Goal: Task Accomplishment & Management: Use online tool/utility

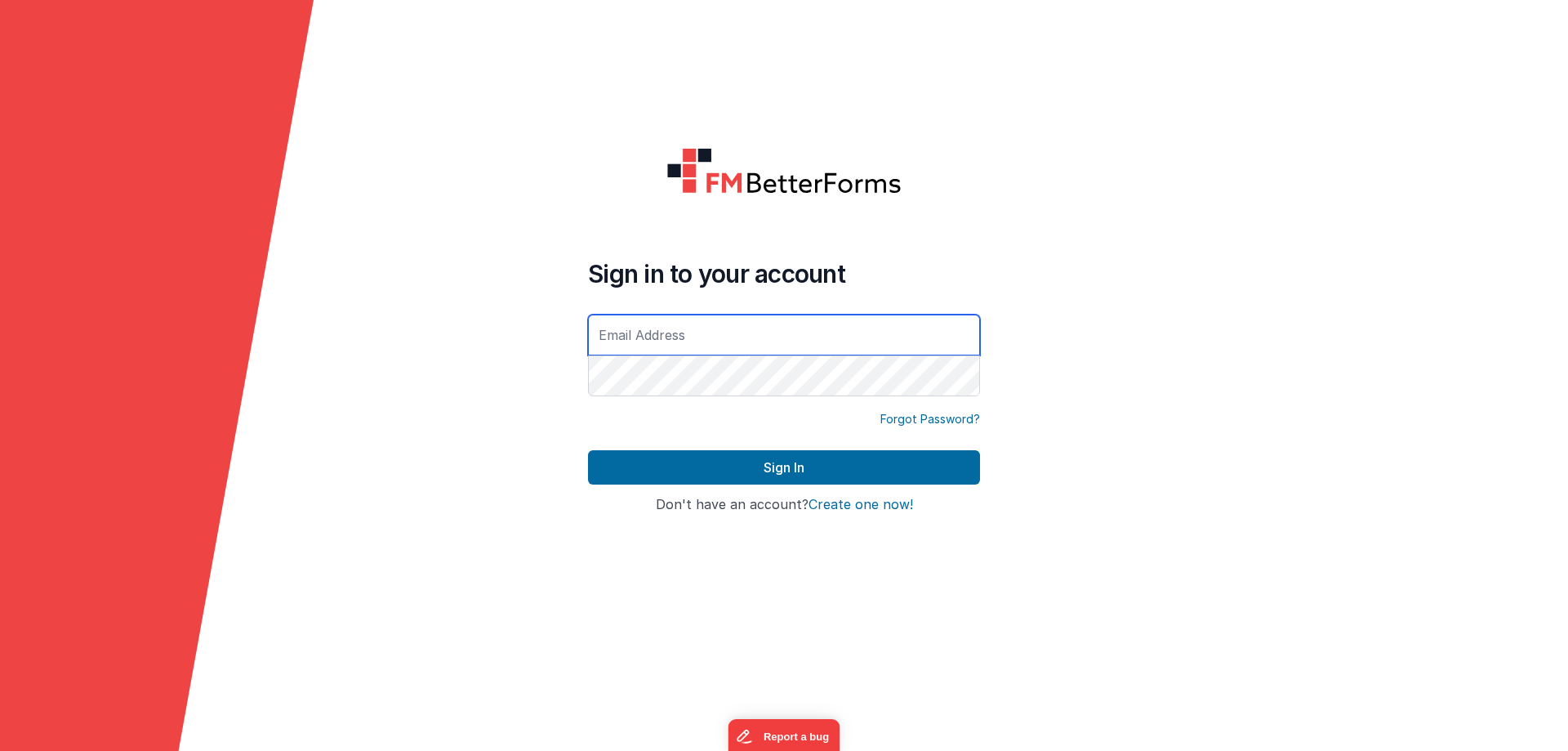
paste input "[EMAIL_ADDRESS][DOMAIN_NAME]"
type input "[EMAIL_ADDRESS][DOMAIN_NAME]"
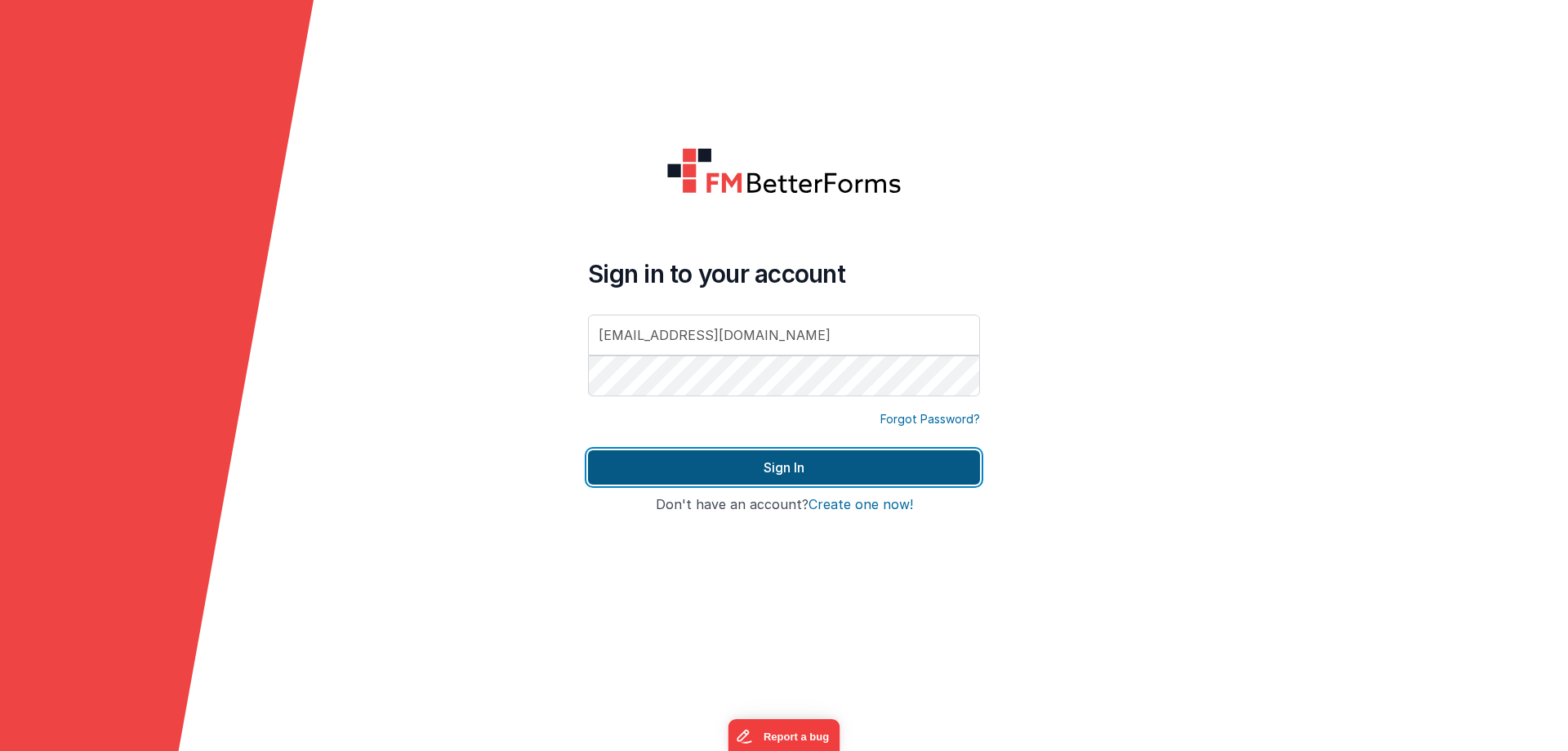
click at [724, 459] on button "Sign In" at bounding box center [784, 467] width 392 height 35
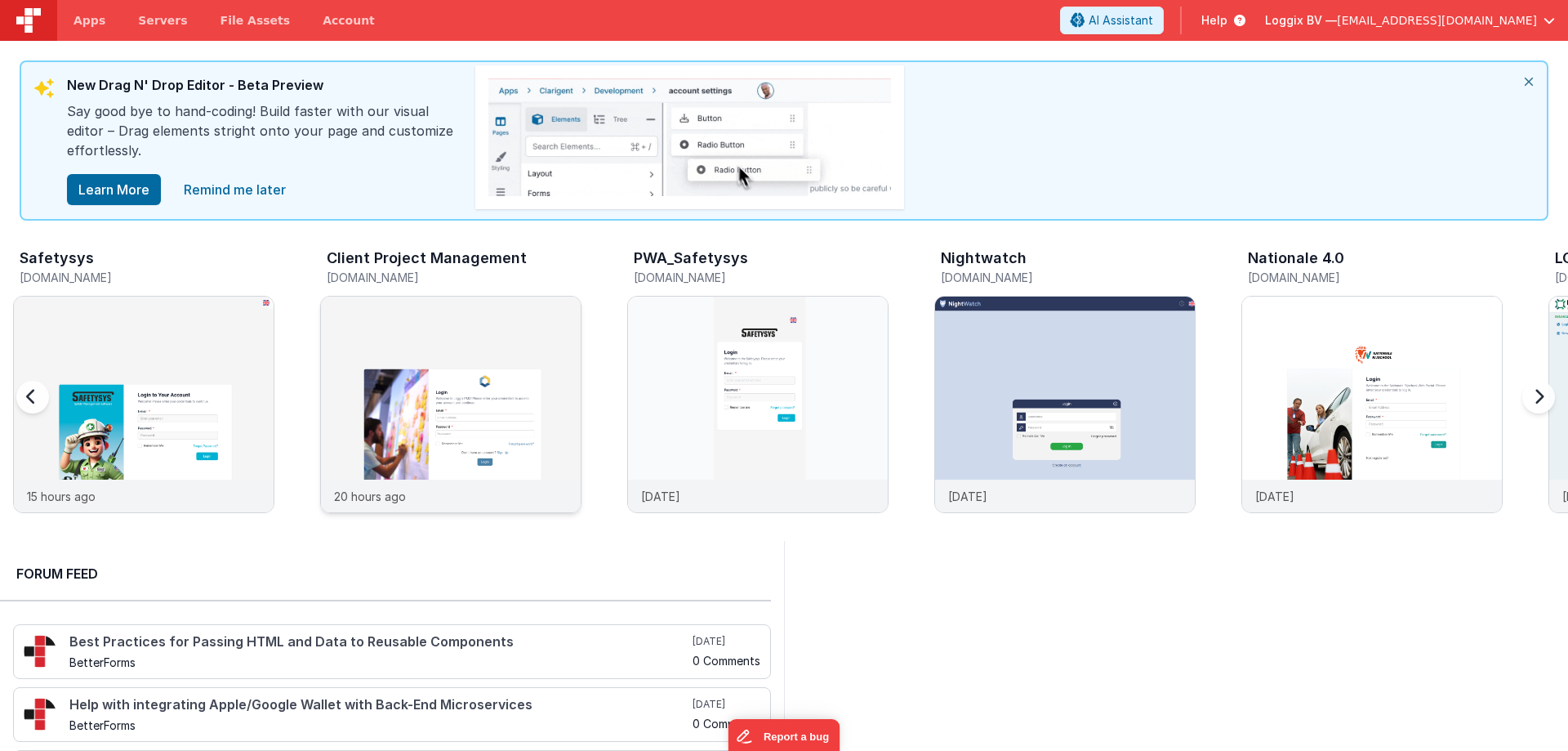
click at [459, 346] on img at bounding box center [451, 426] width 260 height 260
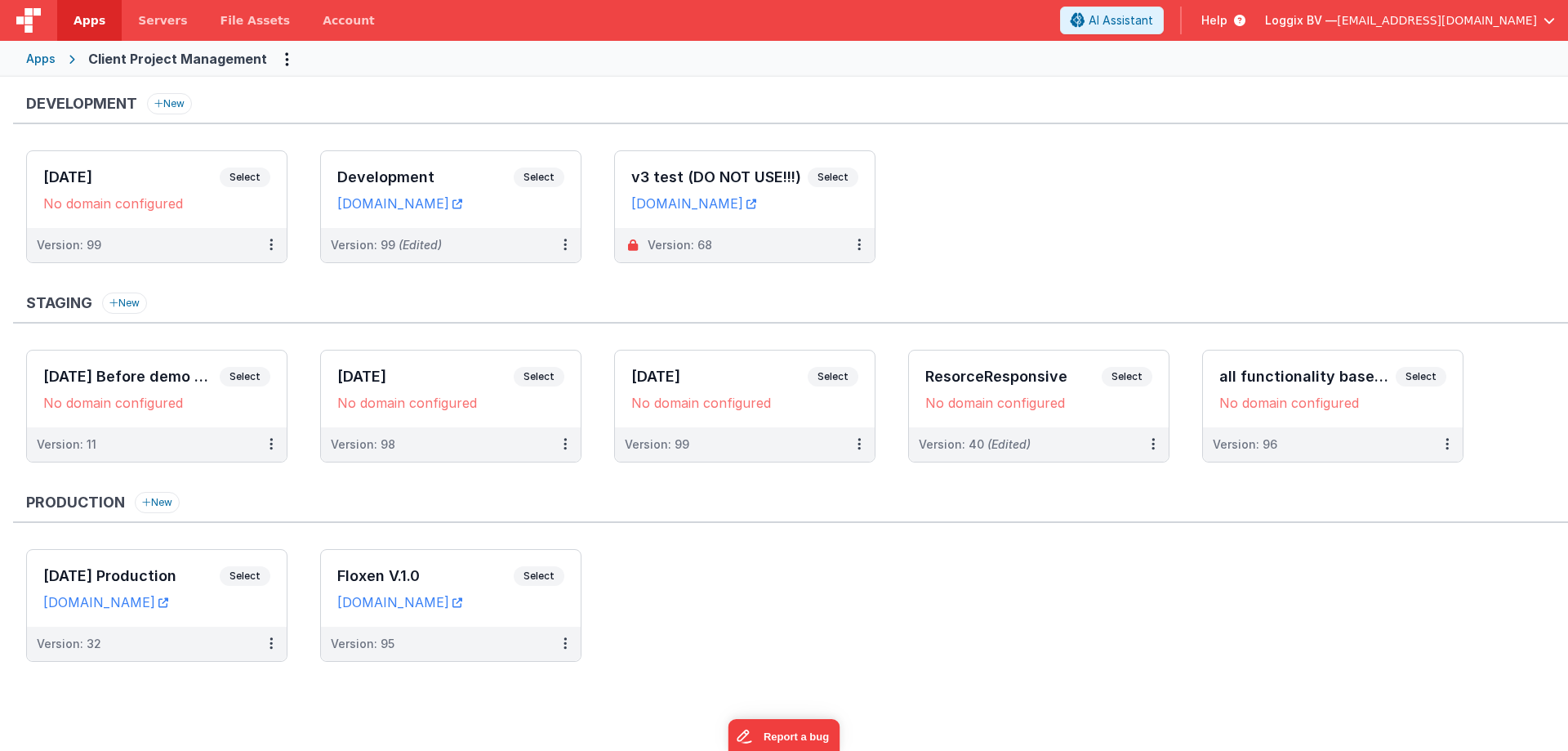
click at [973, 692] on div "Development New [DATE] Select URLs No domain configured Version: 99 Development…" at bounding box center [784, 390] width 1568 height 627
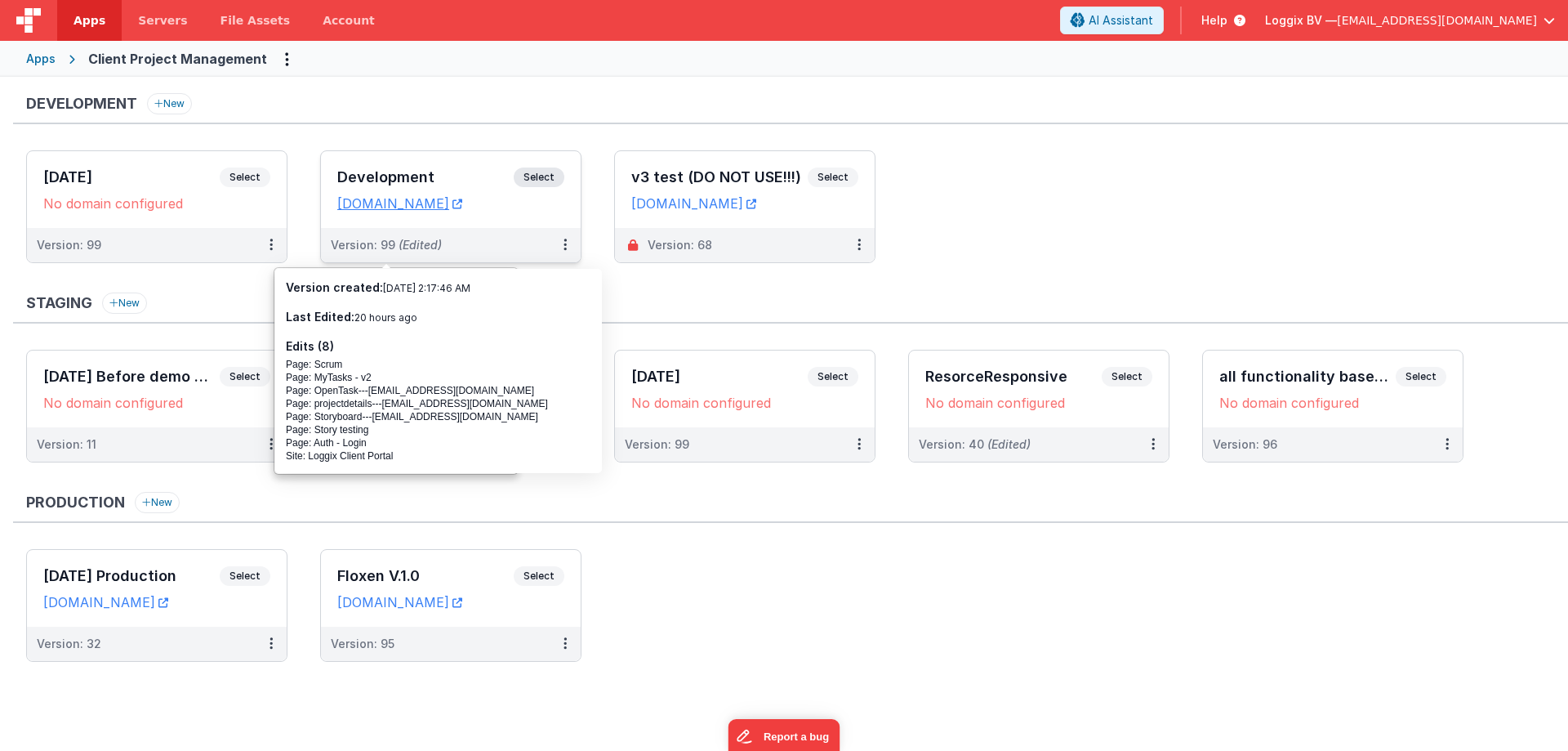
click at [357, 170] on h3 "Development" at bounding box center [425, 177] width 176 height 16
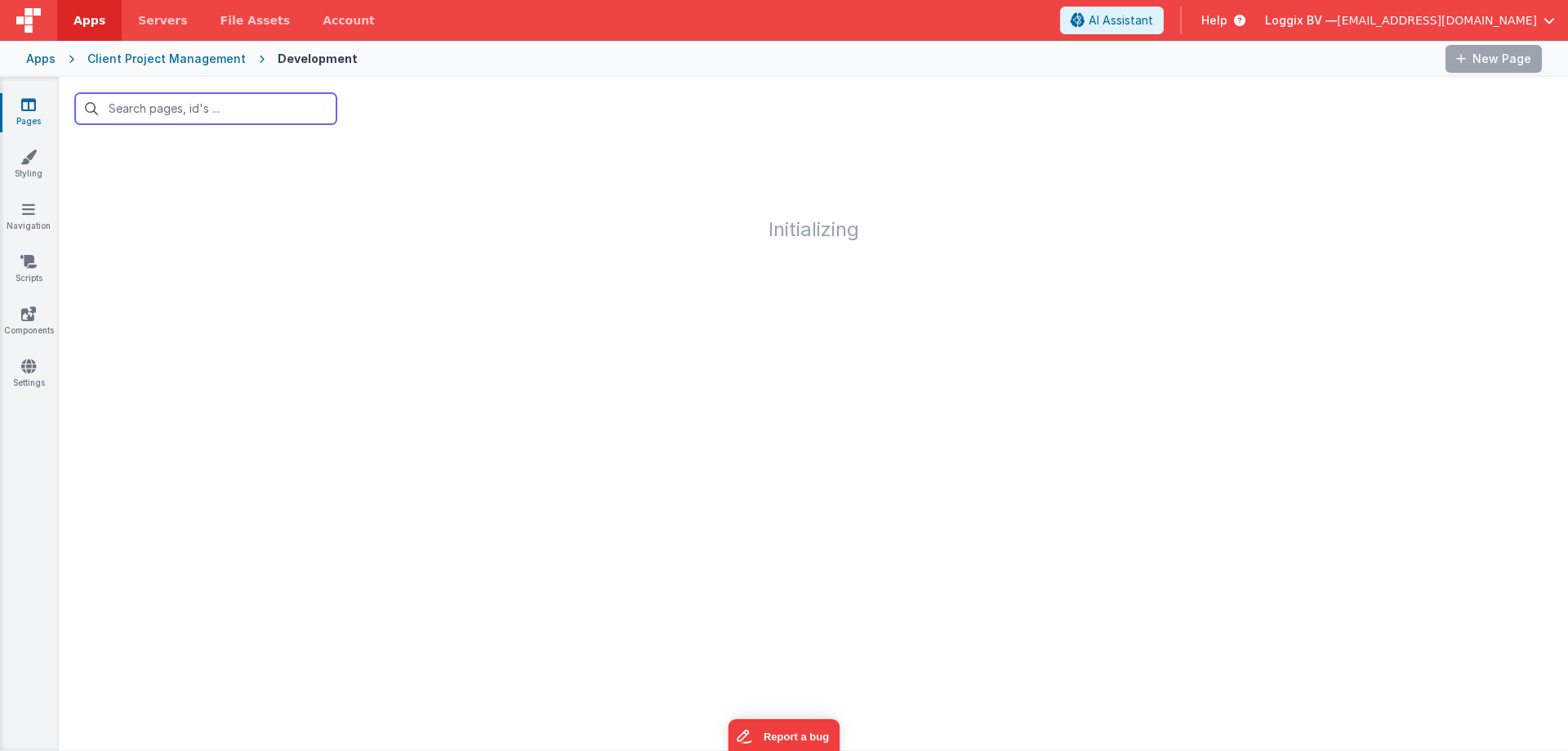
click at [169, 117] on input "text" at bounding box center [206, 108] width 261 height 31
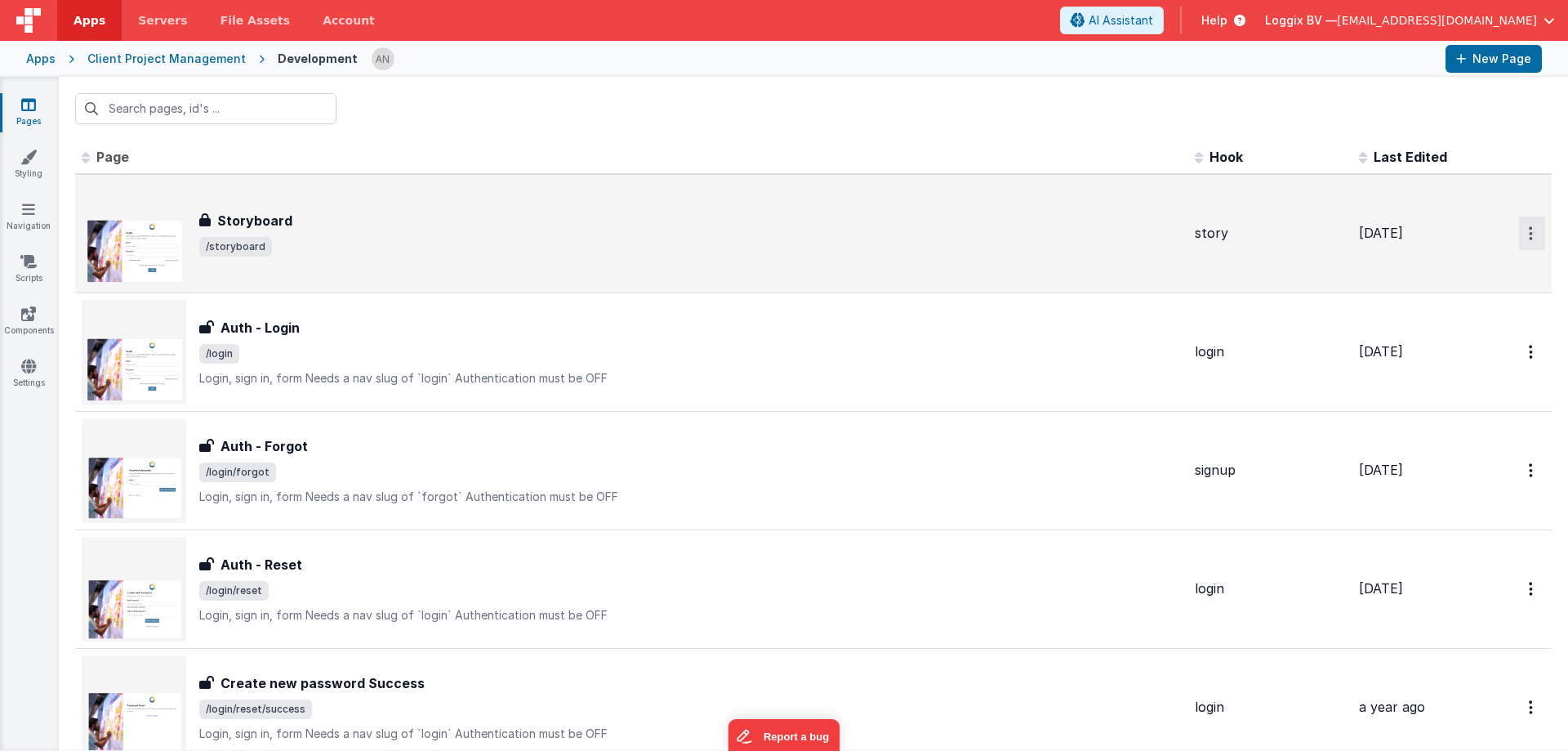
click at [1528, 236] on icon "Options" at bounding box center [1530, 233] width 4 height 13
click at [1424, 276] on link "Preview" at bounding box center [1473, 271] width 144 height 30
click at [93, 18] on span "Apps" at bounding box center [89, 20] width 32 height 16
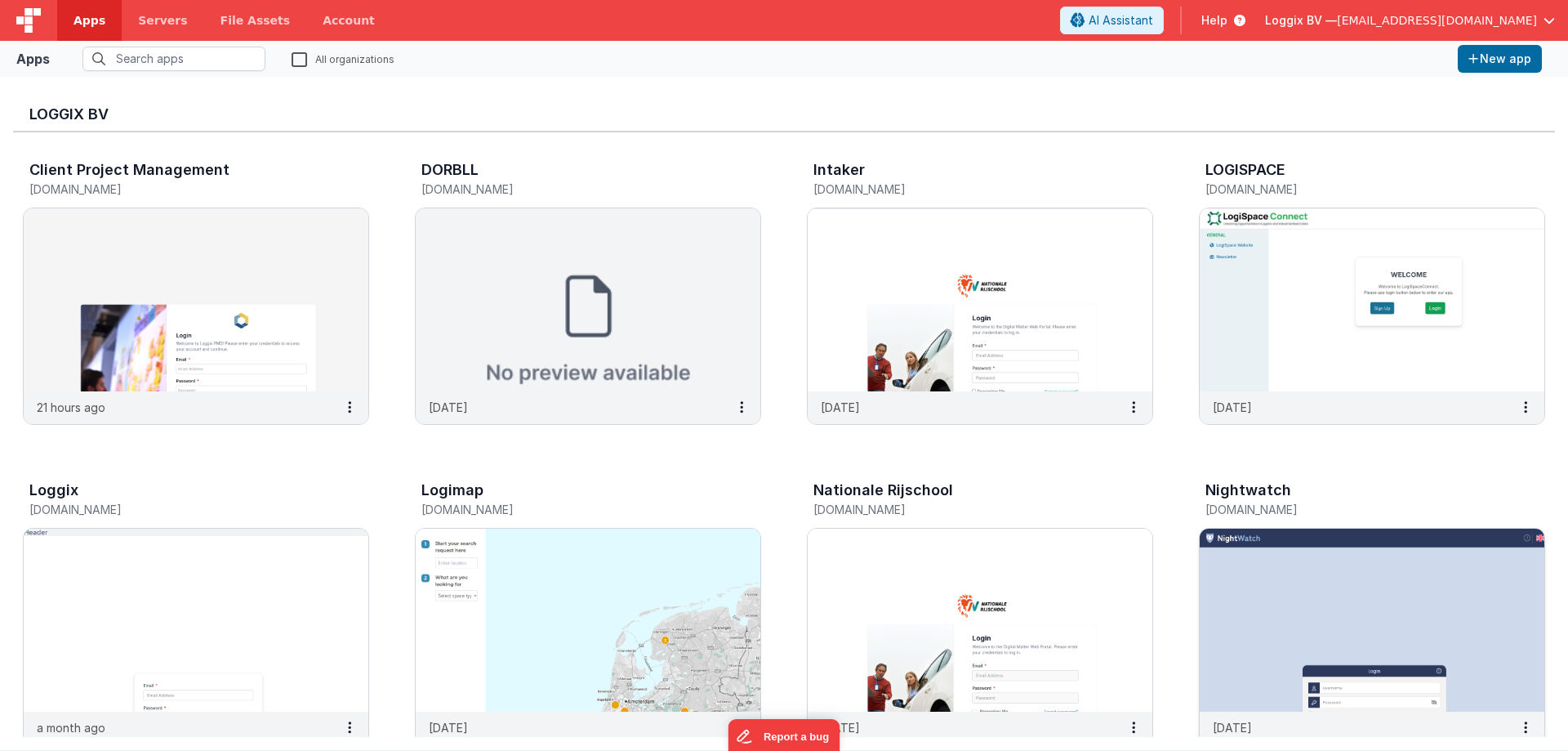
click at [1358, 592] on img at bounding box center [1372, 620] width 345 height 183
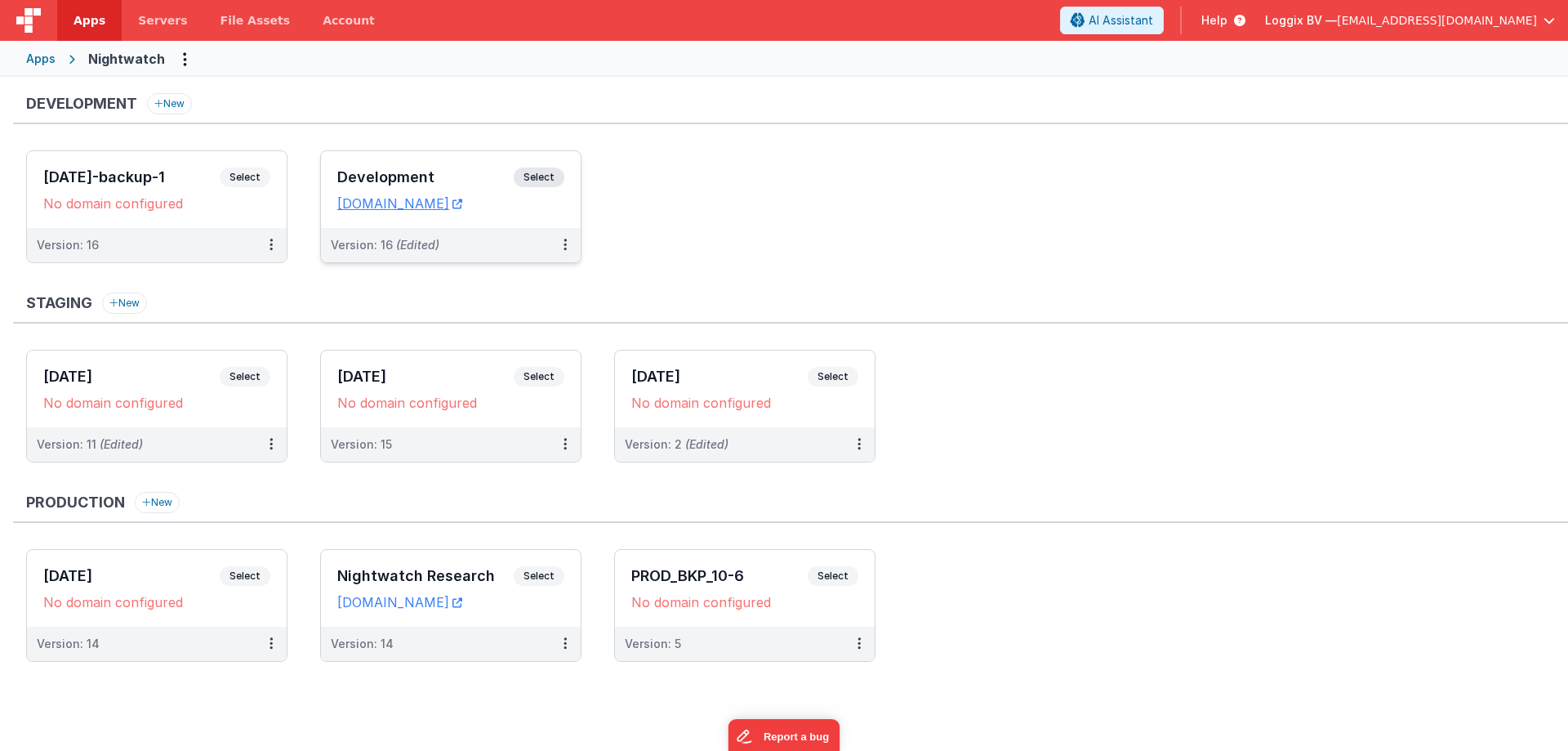
click at [396, 156] on div "Development Select URLs [DOMAIN_NAME]" at bounding box center [451, 189] width 260 height 77
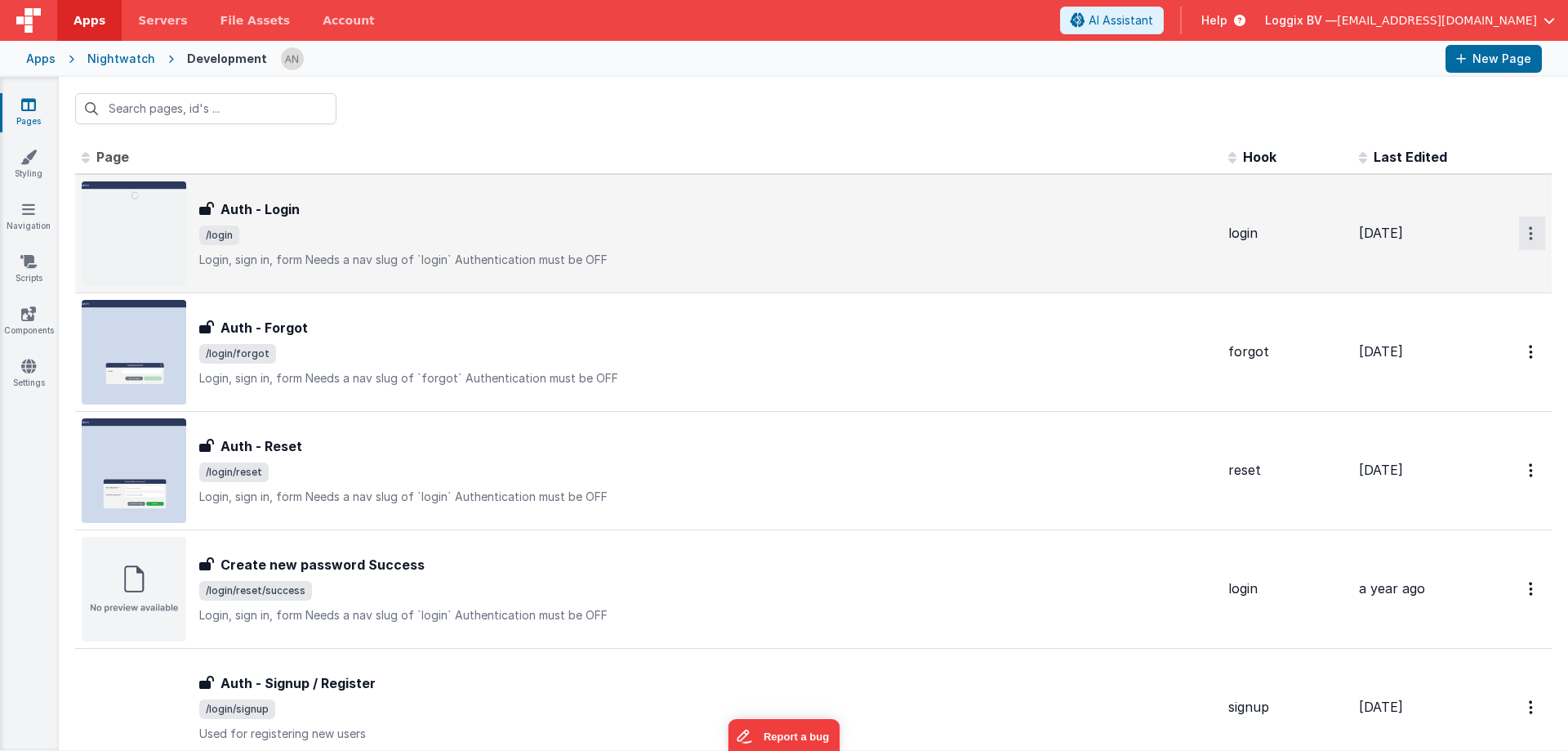
click at [1519, 232] on button "Options" at bounding box center [1532, 233] width 26 height 34
click at [1473, 265] on link "Preview" at bounding box center [1473, 271] width 144 height 30
